Goal: Check status: Check status

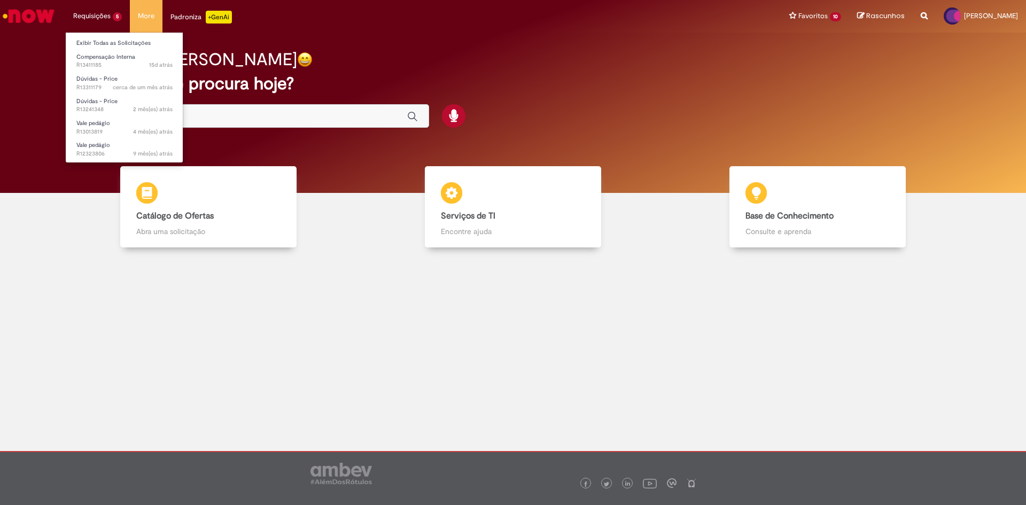
click at [96, 9] on li "Requisições 5 Exibir Todas as Solicitações Compensação Interna 15d atrás 15 dia…" at bounding box center [97, 16] width 65 height 32
click at [126, 73] on link "Dúvidas - Price cerca de um mês atrás cerca de um mês atrás R13311179" at bounding box center [125, 83] width 118 height 20
click at [122, 81] on link "Dúvidas - Price cerca de um mês atrás cerca de um mês atrás R13311179" at bounding box center [125, 83] width 118 height 20
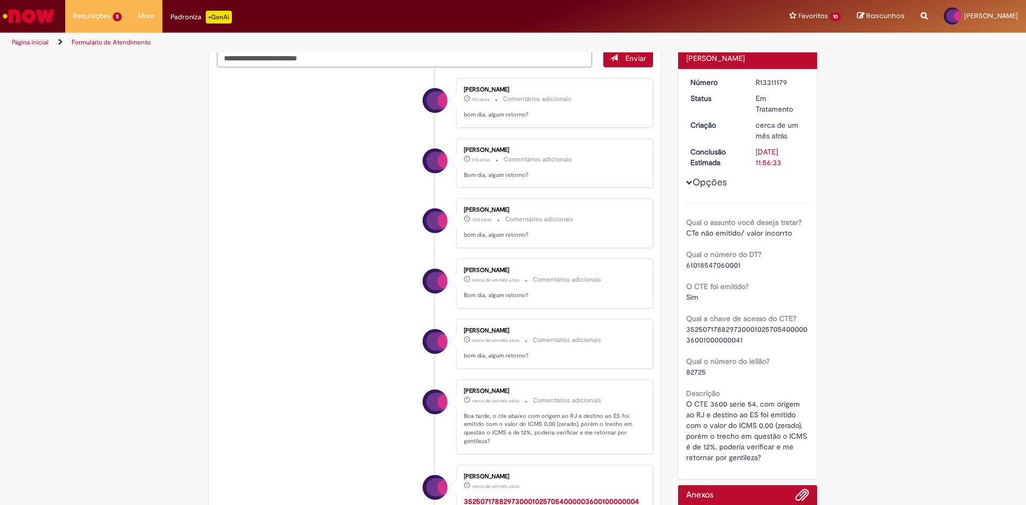
scroll to position [107, 0]
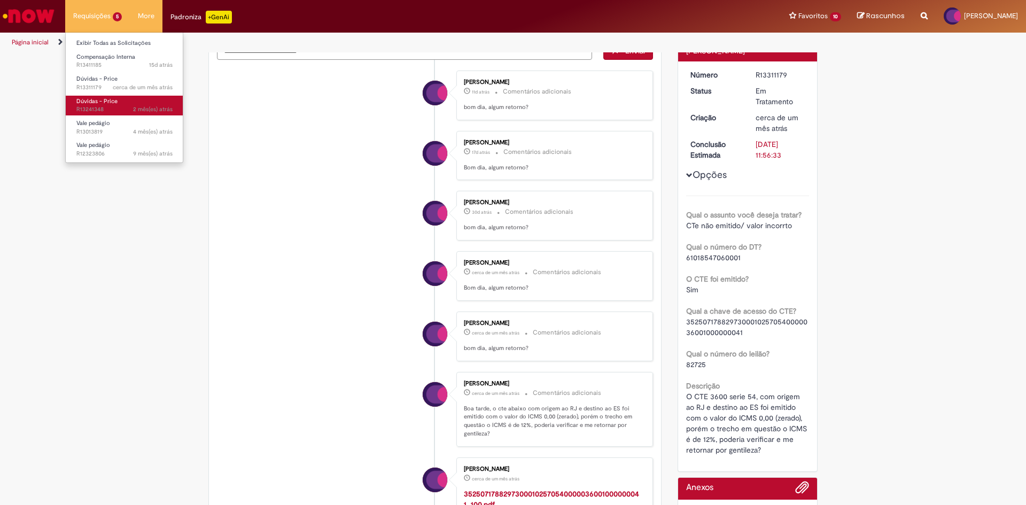
click at [131, 107] on span "2 mês(es) atrás 2 meses atrás R13241348" at bounding box center [124, 109] width 96 height 9
click at [111, 107] on span "2 mês(es) atrás 2 meses atrás R13241348" at bounding box center [124, 109] width 96 height 9
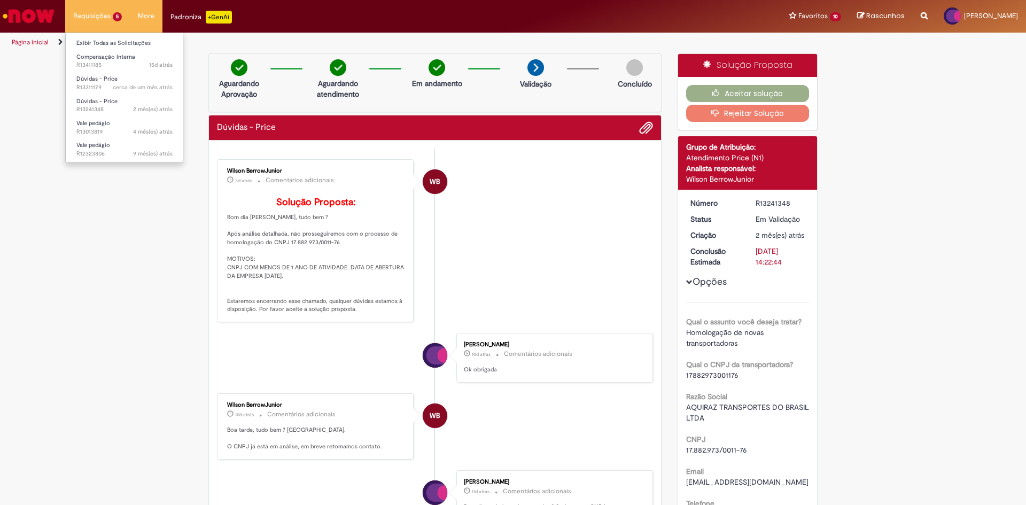
click at [109, 16] on li "Requisições 5 Exibir Todas as Solicitações Compensação Interna 15d atrás 15 dia…" at bounding box center [97, 16] width 65 height 32
